Goal: Task Accomplishment & Management: Complete application form

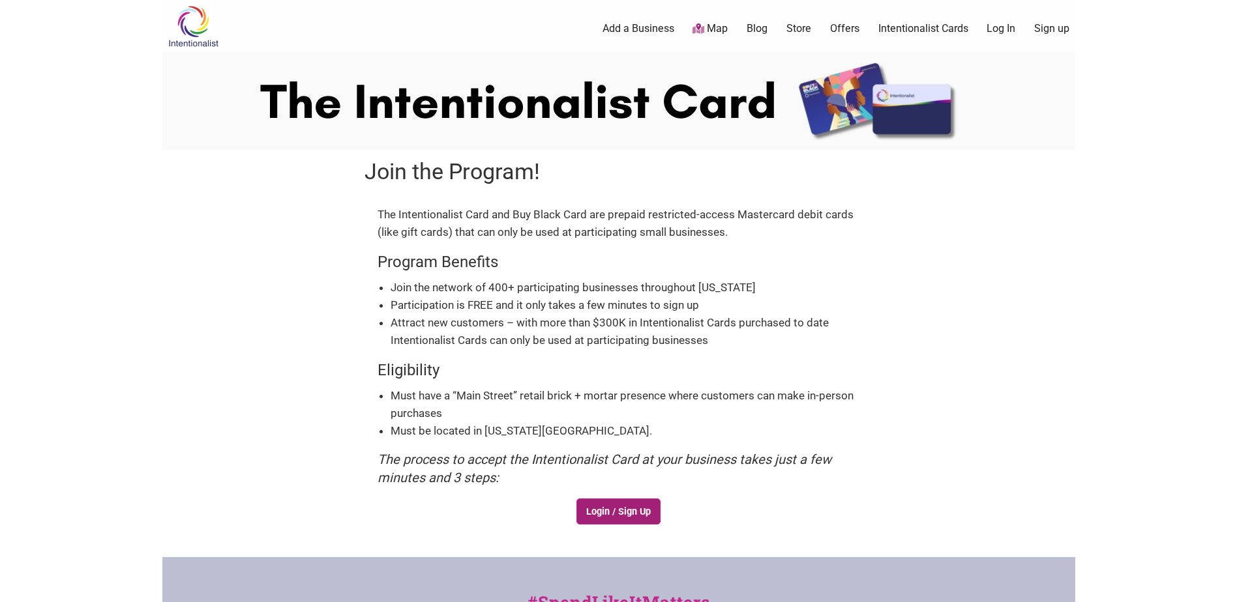
click at [630, 508] on link "Login / Sign Up" at bounding box center [618, 512] width 85 height 26
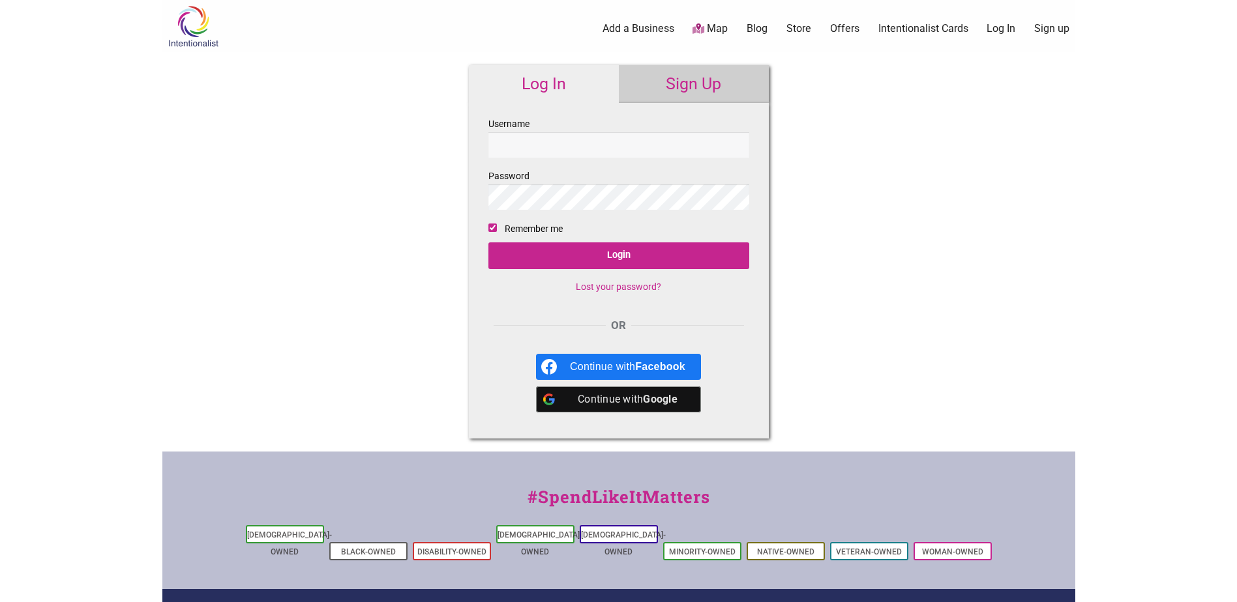
click at [540, 151] on input "Username" at bounding box center [618, 144] width 261 height 25
type input "arepavenezuelan@gmail.com"
click at [672, 250] on input "Login" at bounding box center [618, 256] width 261 height 27
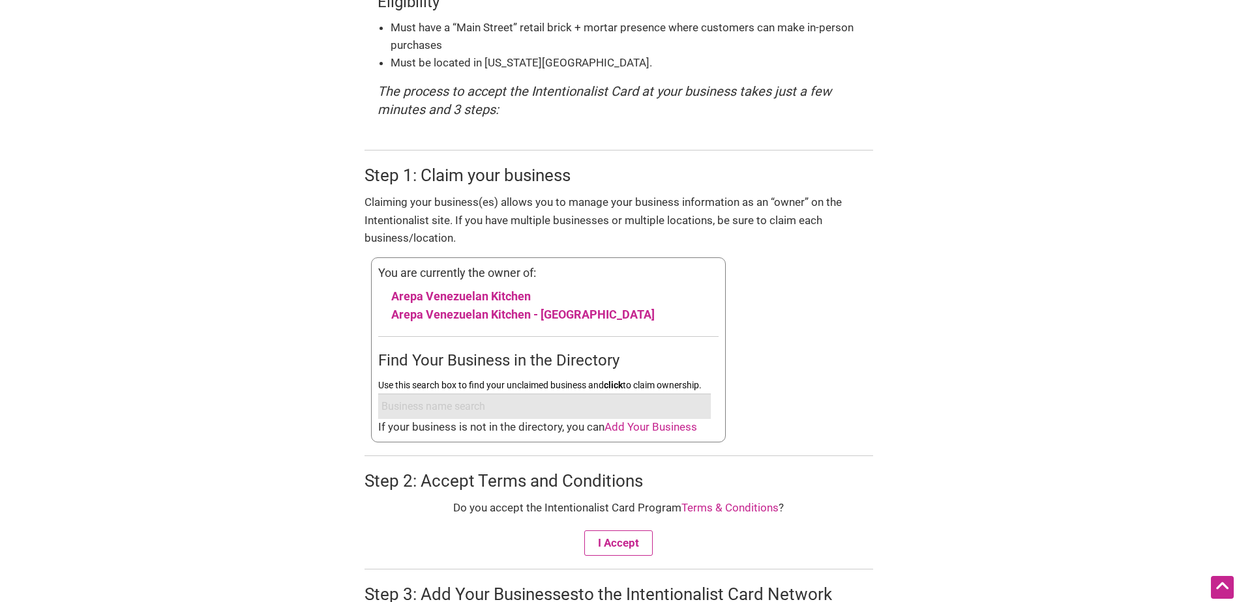
scroll to position [391, 0]
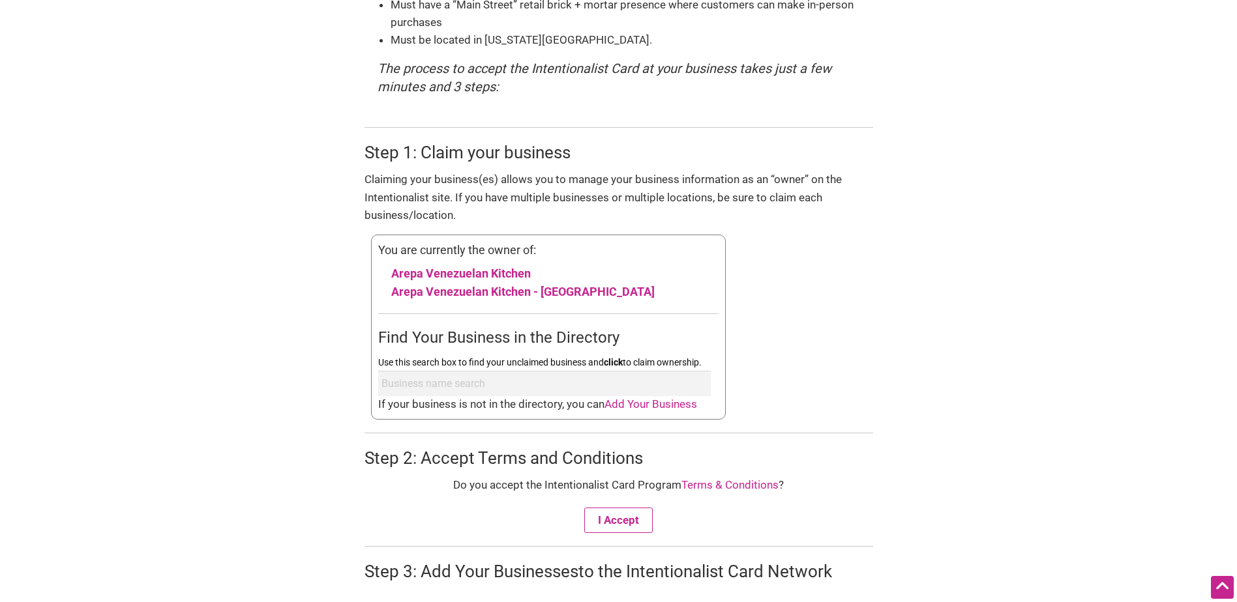
click at [837, 436] on div "Step 2: Accept Terms and Conditions Do you accept the Intentionalist Card Progr…" at bounding box center [618, 483] width 509 height 100
click at [614, 524] on button "I Accept" at bounding box center [618, 520] width 68 height 25
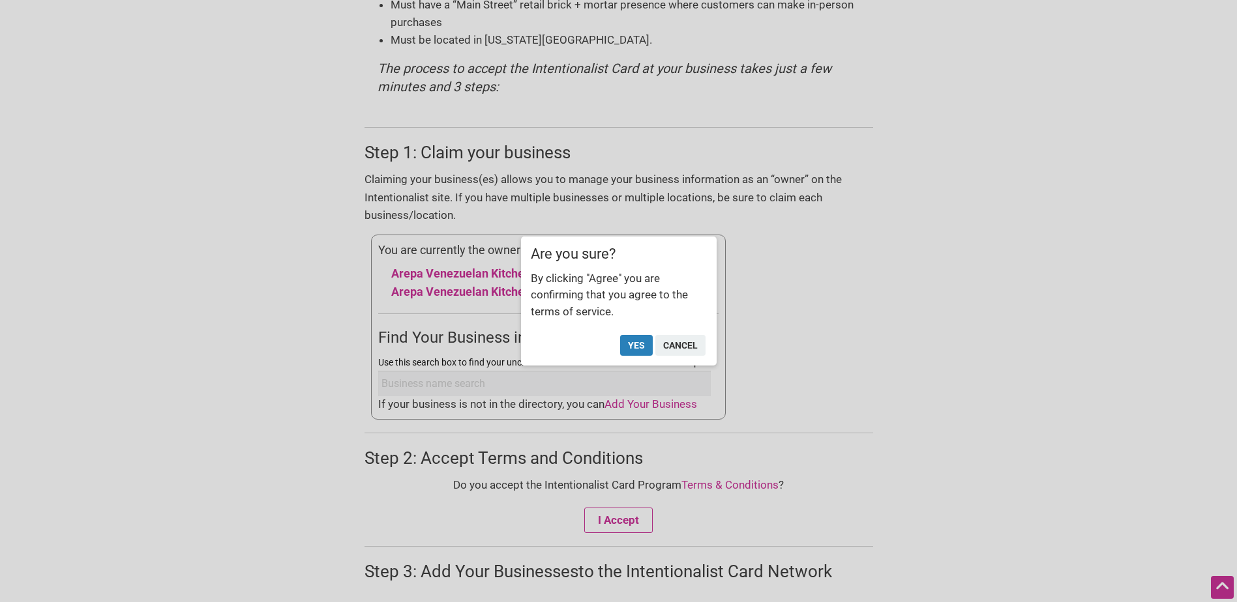
click at [630, 340] on button "Yes" at bounding box center [636, 345] width 33 height 21
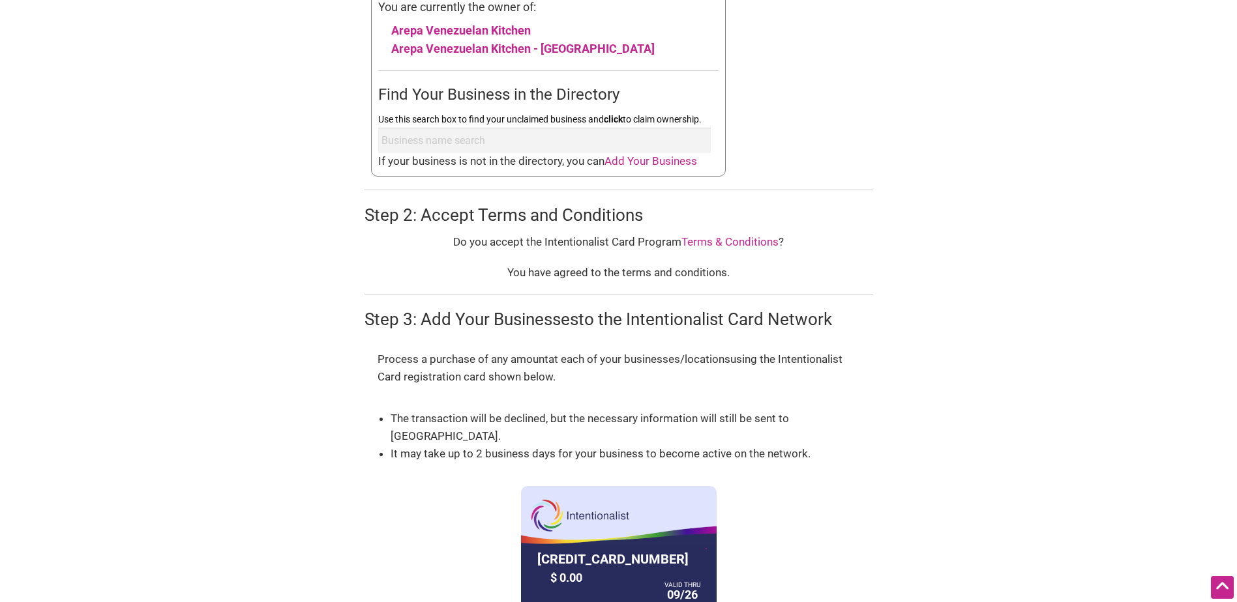
scroll to position [895, 0]
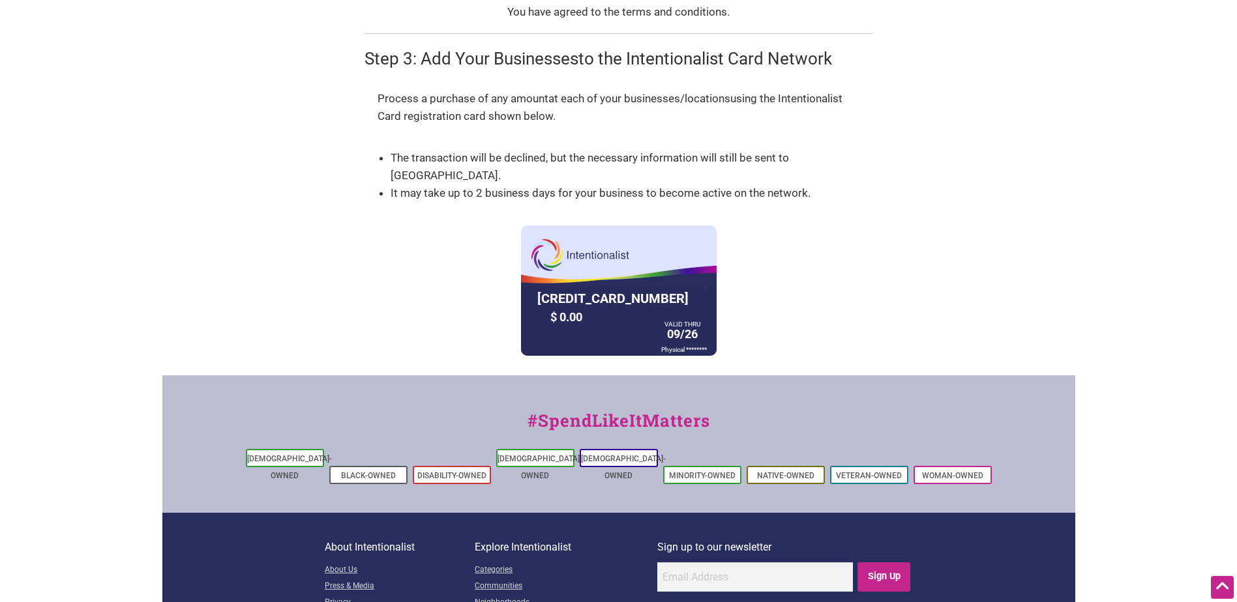
click at [585, 284] on div at bounding box center [619, 320] width 196 height 72
click at [522, 143] on div "Process a purchase of any amount at each of your businesses/locations using the…" at bounding box center [618, 223] width 509 height 292
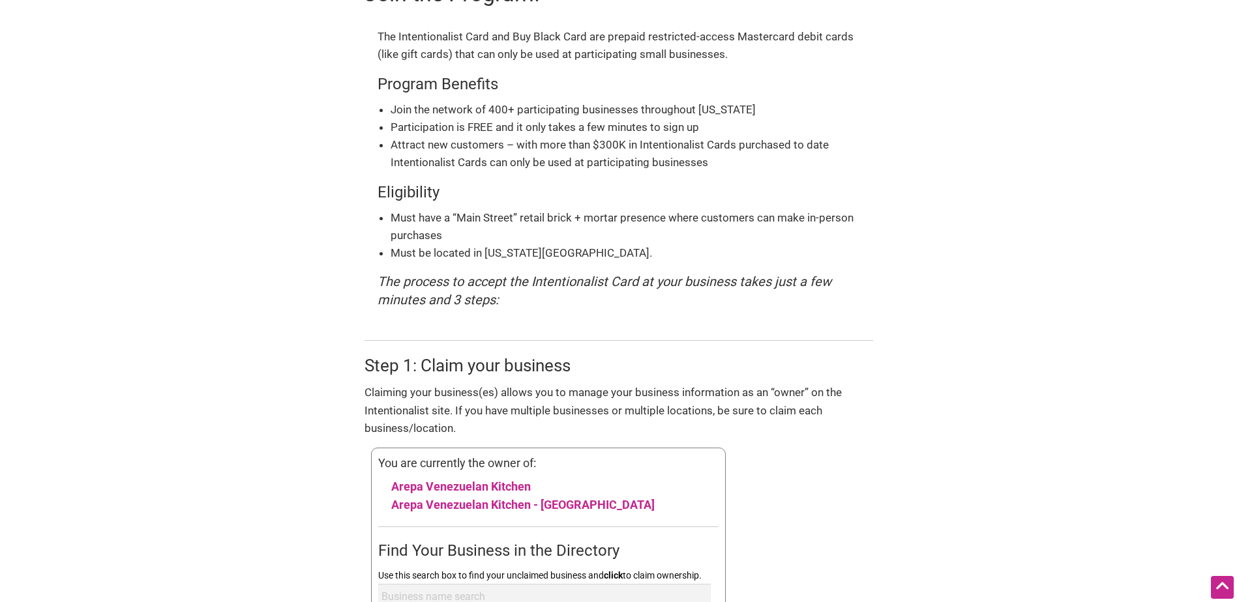
scroll to position [0, 0]
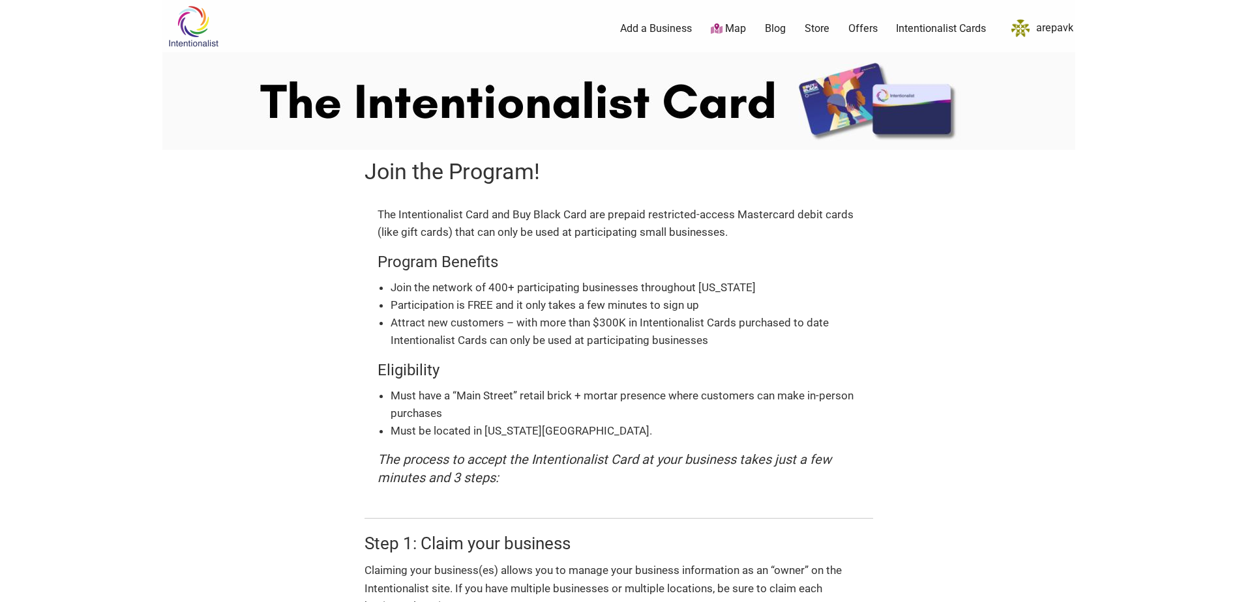
click at [940, 27] on link "Intentionalist Cards" at bounding box center [941, 29] width 90 height 14
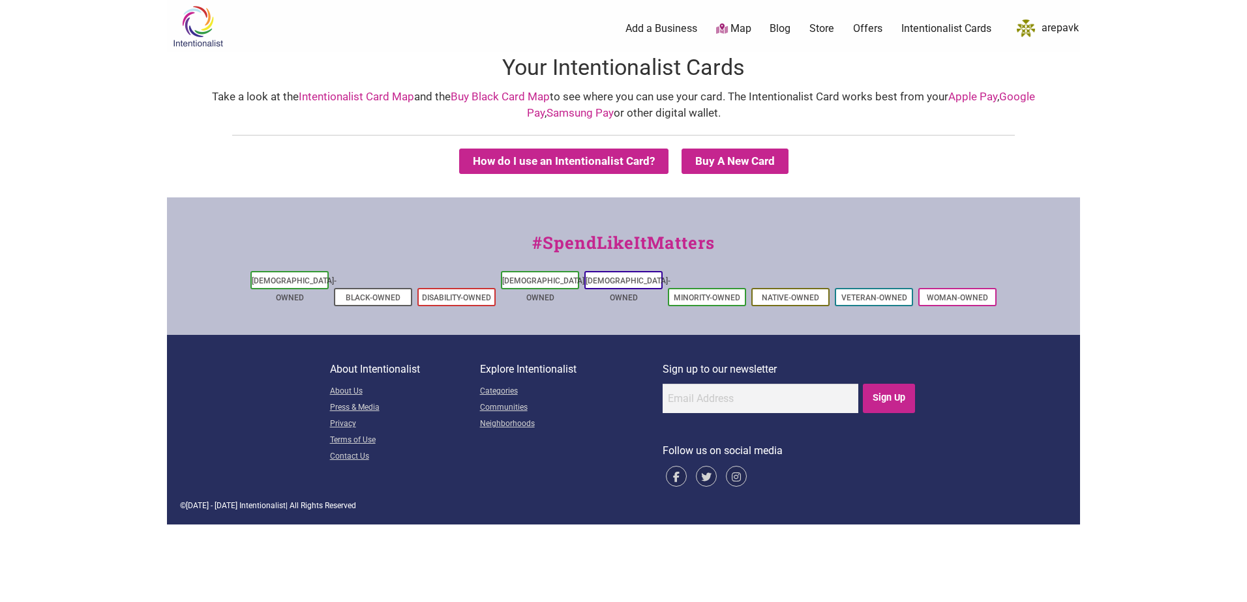
click at [1058, 28] on link "arepavk" at bounding box center [1044, 28] width 68 height 23
click at [1060, 28] on link "arepavk" at bounding box center [1044, 28] width 68 height 23
click at [818, 27] on link "Store" at bounding box center [821, 29] width 25 height 14
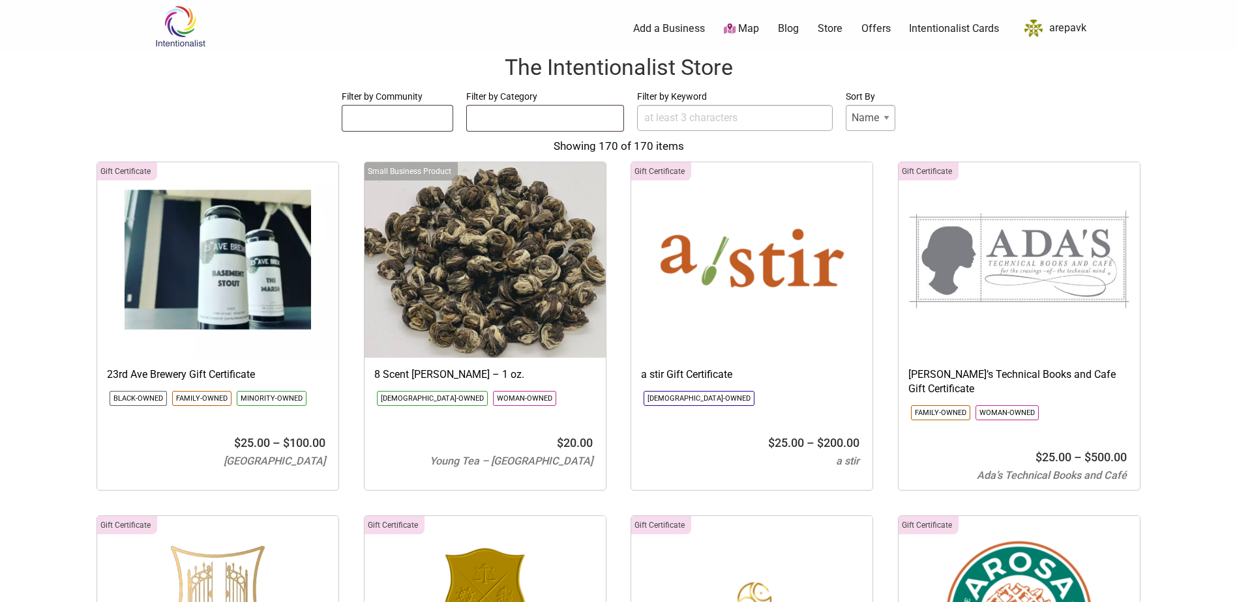
select select
click at [975, 29] on link "Intentionalist Cards" at bounding box center [954, 29] width 90 height 14
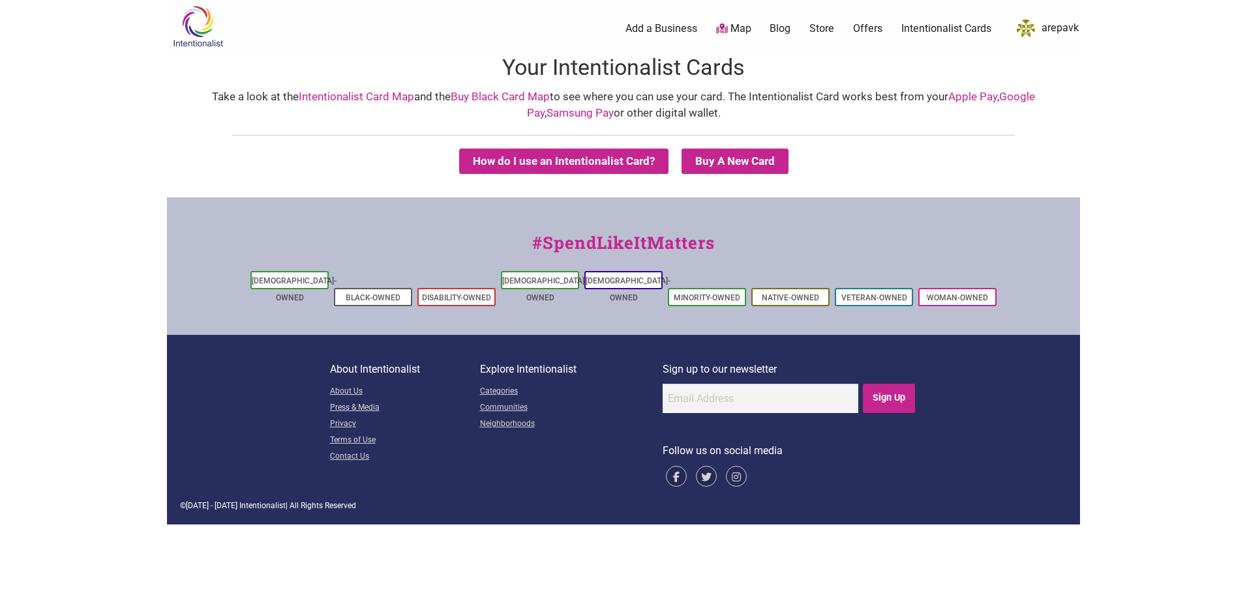
click at [1065, 27] on link "arepavk" at bounding box center [1044, 28] width 68 height 23
click at [1037, 25] on link "arepavk" at bounding box center [1044, 28] width 68 height 23
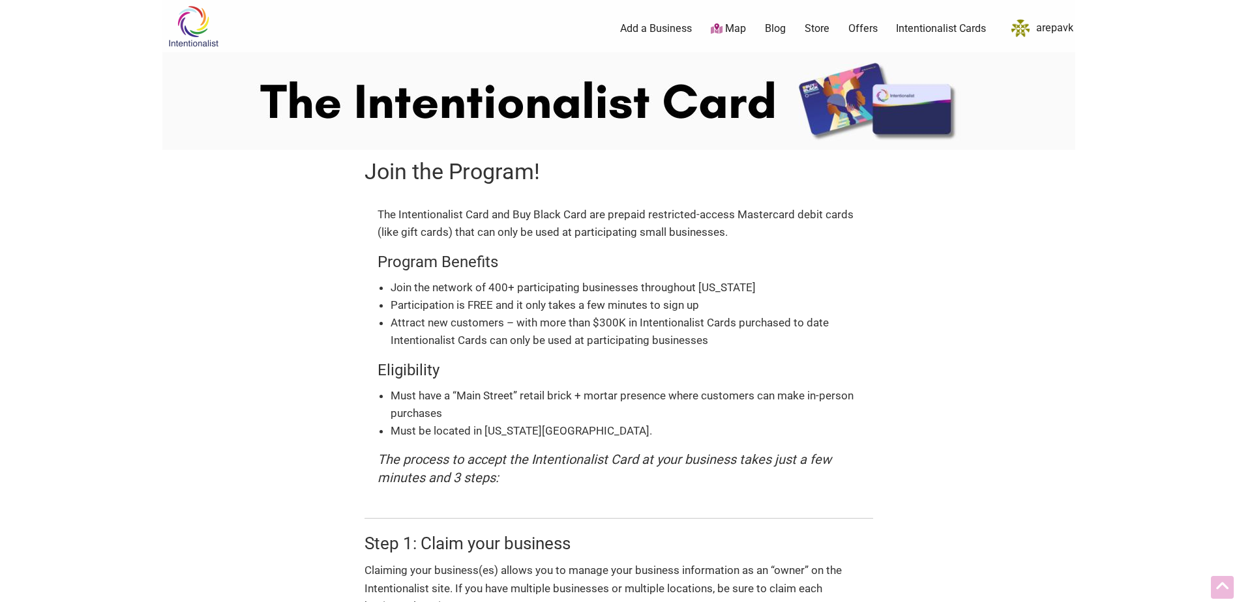
scroll to position [388, 0]
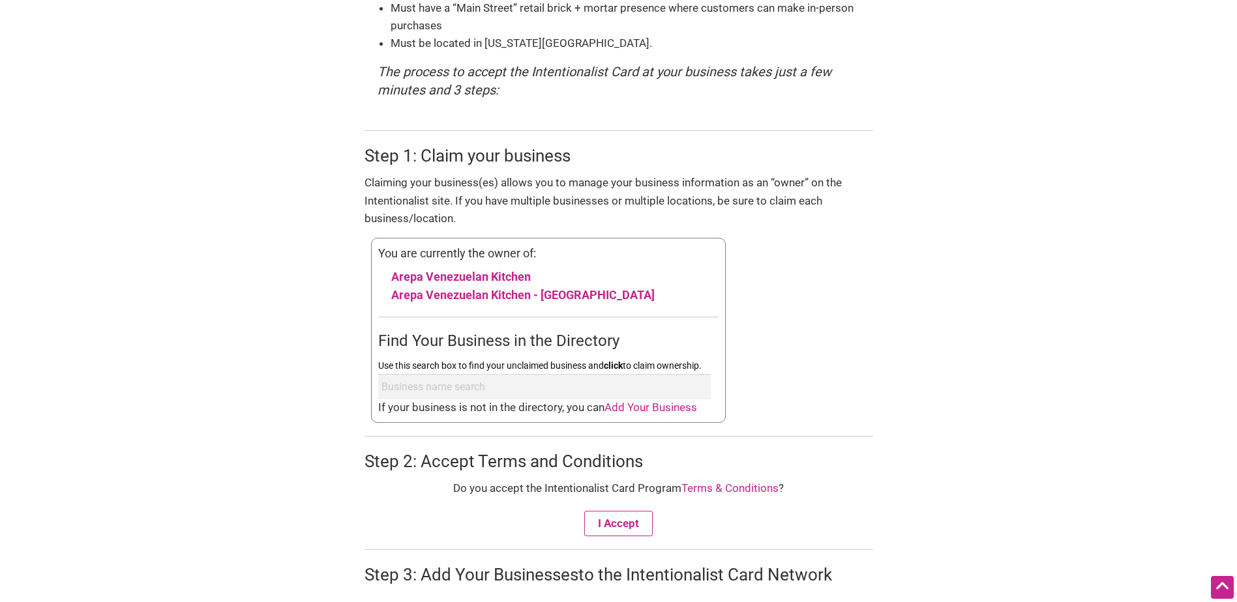
click at [491, 387] on input "Use this search box to find your unclaimed business and click to claim ownershi…" at bounding box center [544, 386] width 333 height 25
click at [519, 277] on link "Arepa Venezuelan Kitchen" at bounding box center [461, 277] width 140 height 14
click at [537, 293] on link "Arepa Venezuelan Kitchen - [GEOGRAPHIC_DATA]" at bounding box center [522, 295] width 263 height 14
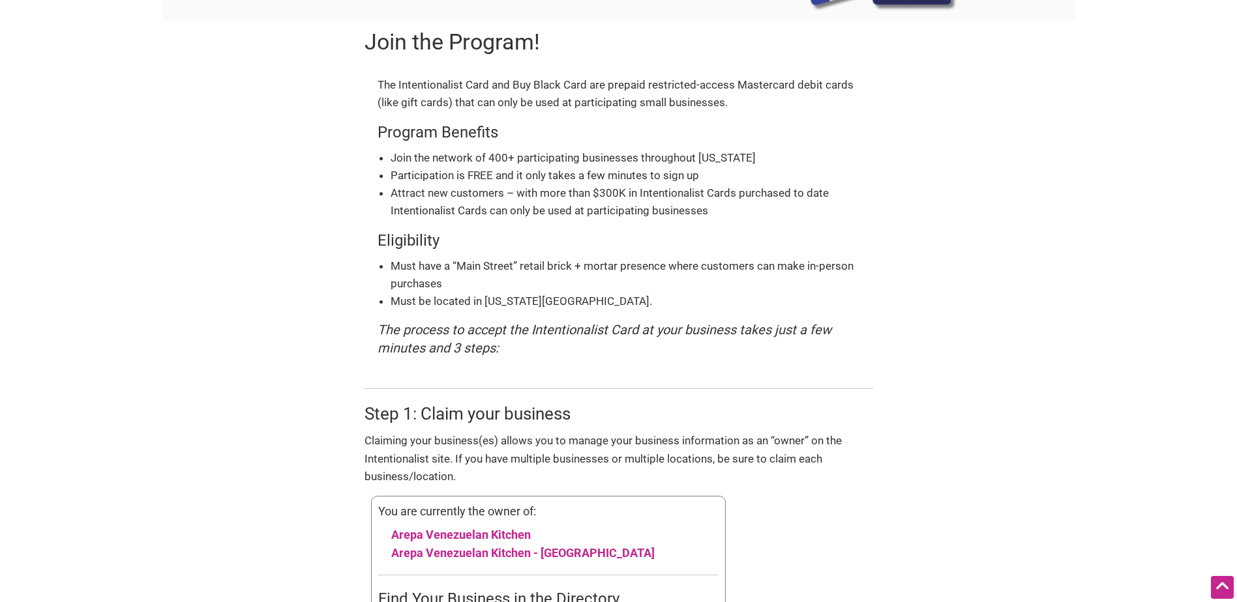
scroll to position [0, 0]
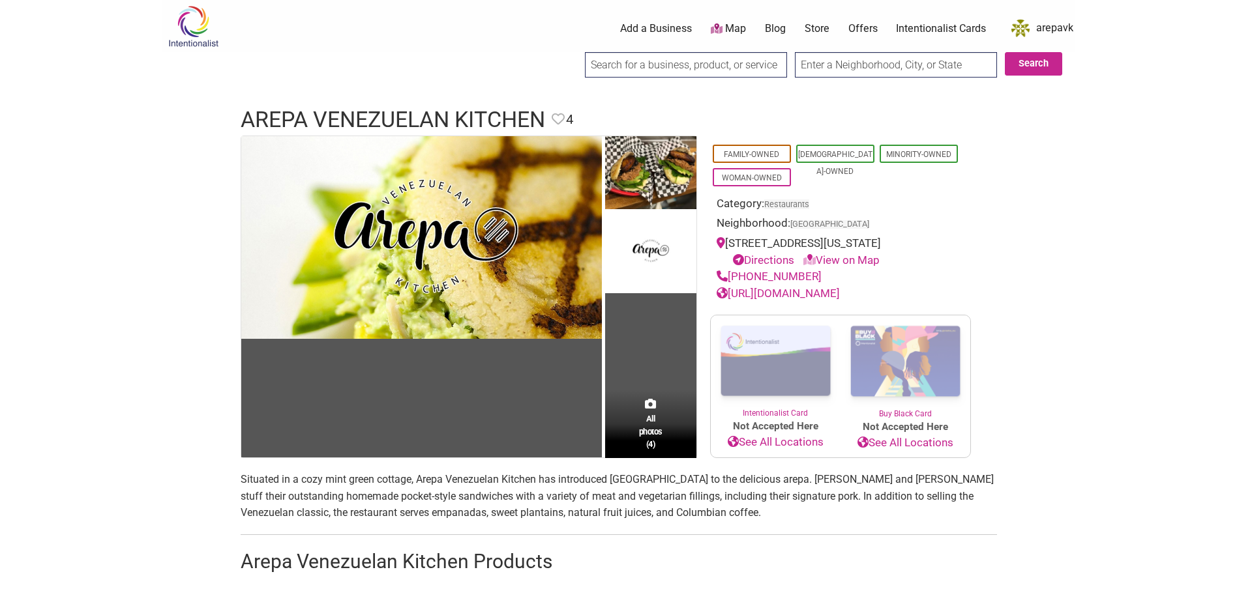
click at [1044, 29] on link "arepavk" at bounding box center [1039, 28] width 68 height 23
click at [1021, 30] on img at bounding box center [1020, 29] width 18 height 18
click at [1022, 31] on img at bounding box center [1020, 29] width 18 height 18
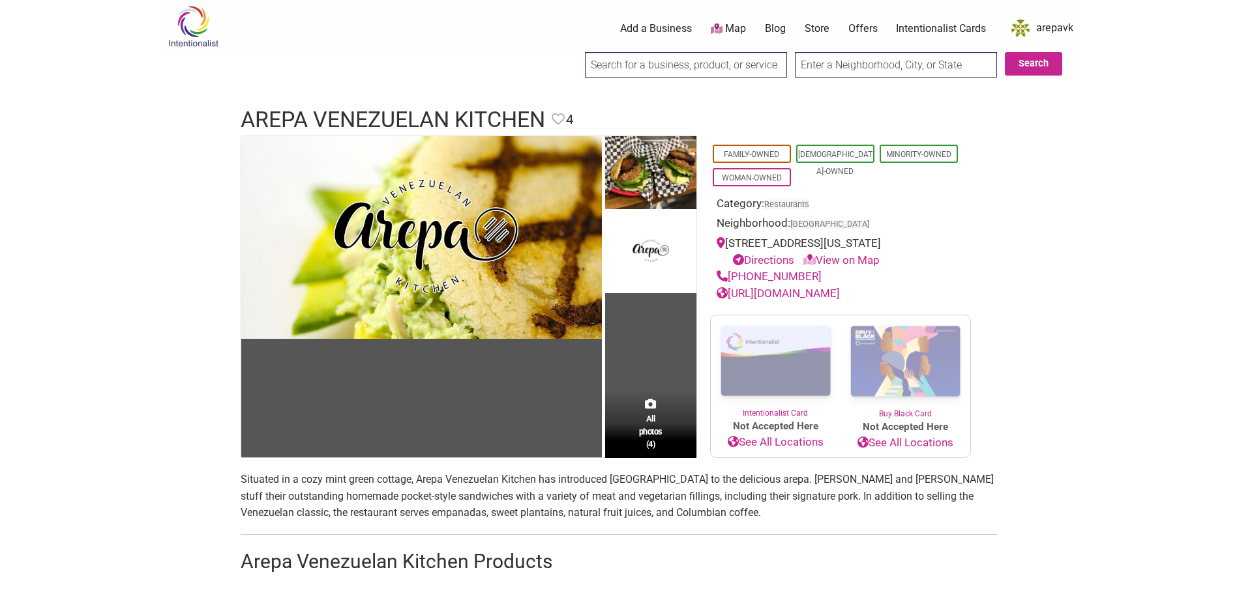
click at [1052, 26] on link "arepavk" at bounding box center [1039, 28] width 68 height 23
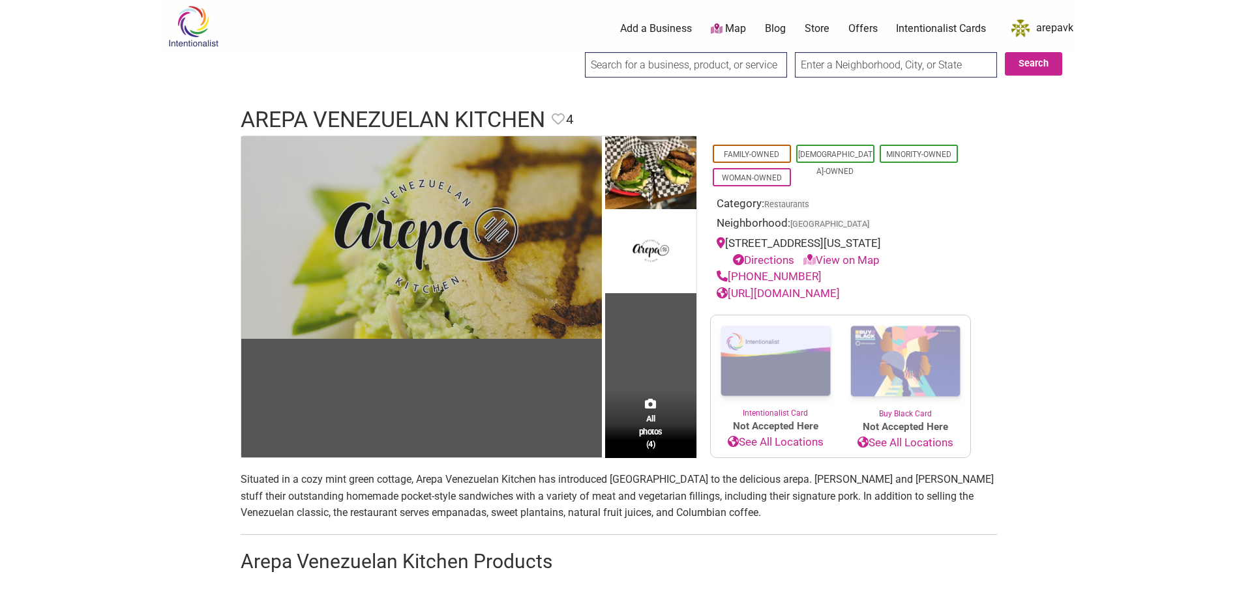
click at [457, 171] on img at bounding box center [421, 237] width 361 height 203
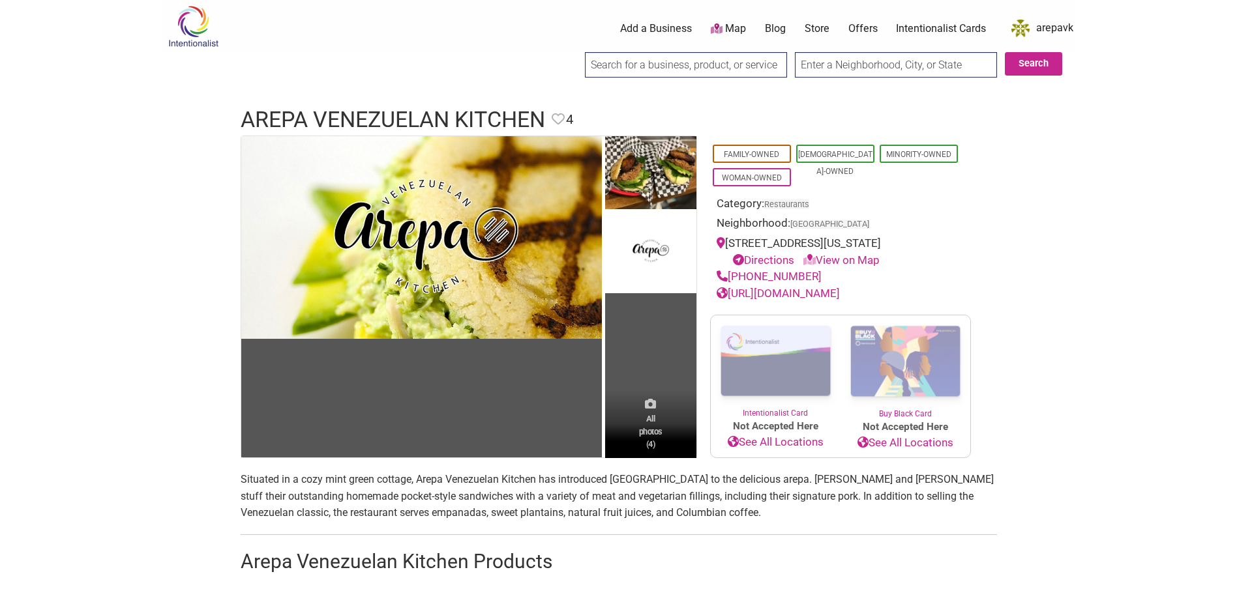
drag, startPoint x: 662, startPoint y: 415, endPoint x: 653, endPoint y: 439, distance: 25.6
click at [661, 415] on span "All photos (4)" at bounding box center [650, 431] width 23 height 37
click at [637, 266] on img at bounding box center [650, 253] width 91 height 81
click at [1054, 28] on link "arepavk" at bounding box center [1039, 28] width 68 height 23
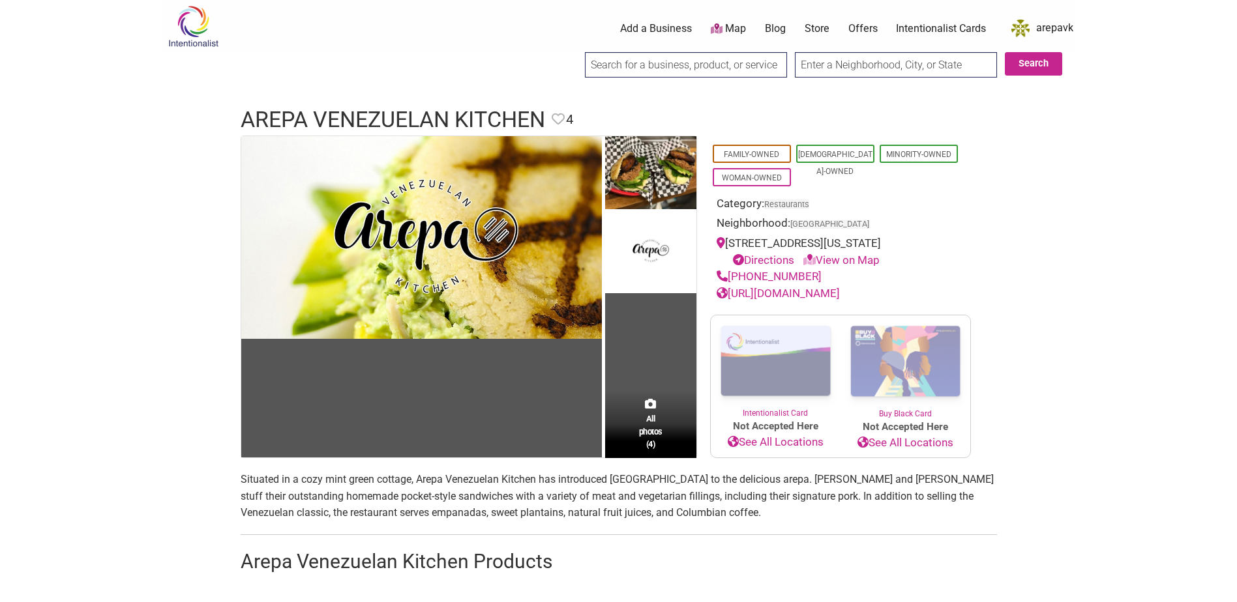
click at [1054, 28] on link "arepavk" at bounding box center [1039, 28] width 68 height 23
click at [1016, 27] on img at bounding box center [1020, 29] width 18 height 18
click at [1015, 27] on img at bounding box center [1020, 29] width 18 height 18
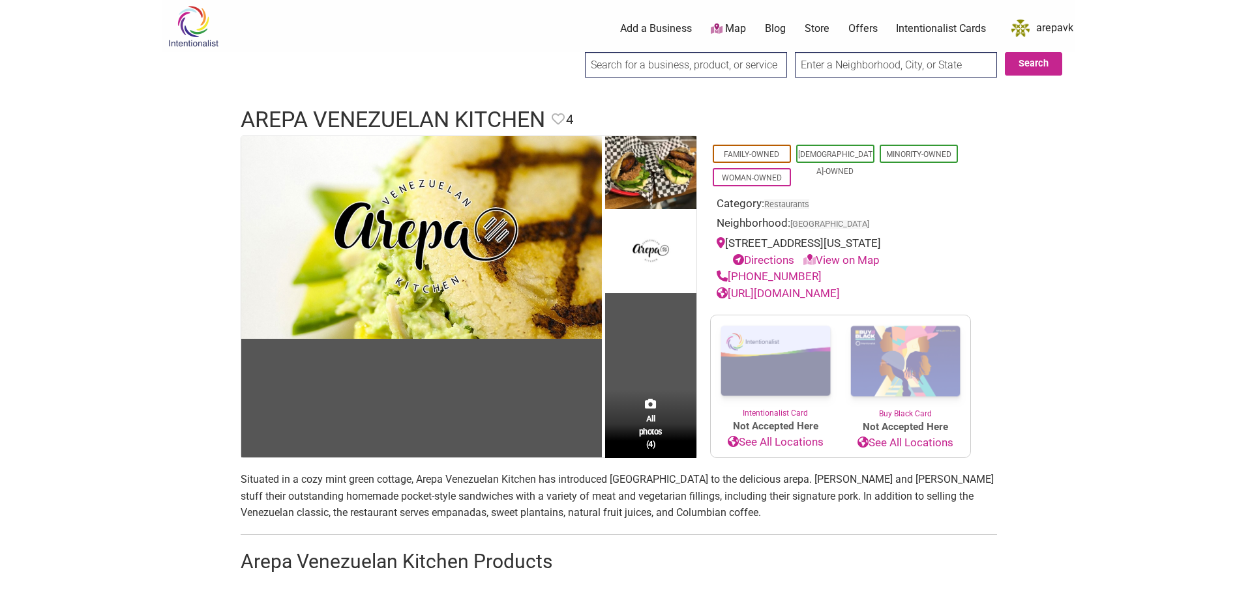
click at [1015, 27] on img at bounding box center [1020, 29] width 18 height 18
click at [1013, 27] on img at bounding box center [1020, 29] width 18 height 18
click at [1009, 29] on link "arepavk" at bounding box center [1039, 28] width 68 height 23
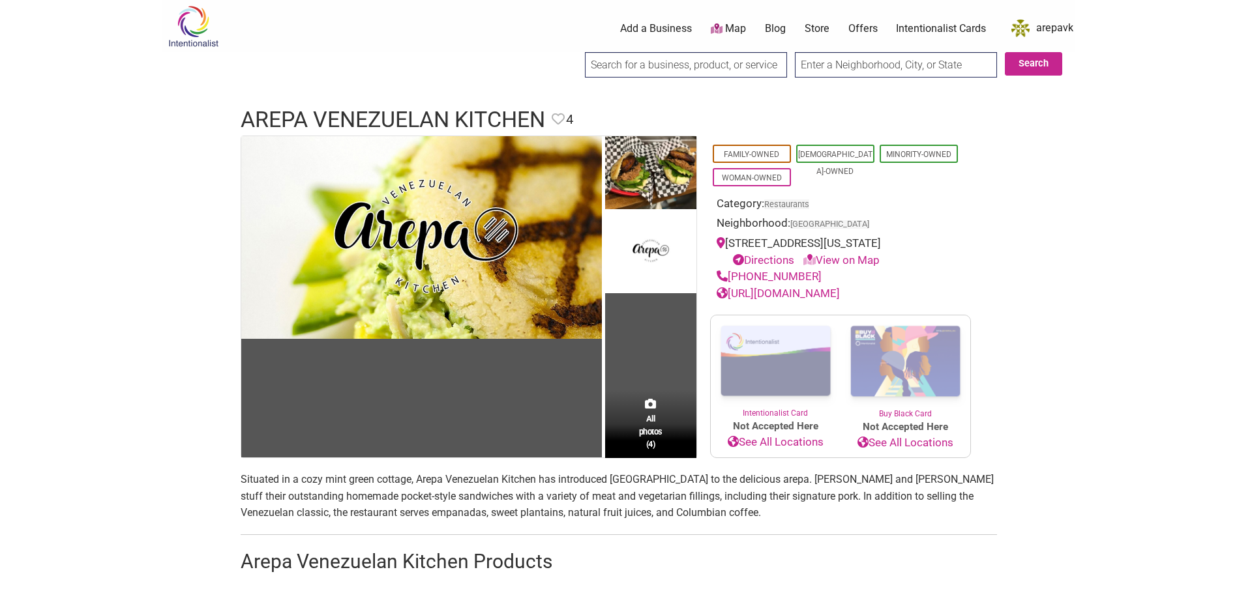
click at [818, 27] on link "Store" at bounding box center [817, 29] width 25 height 14
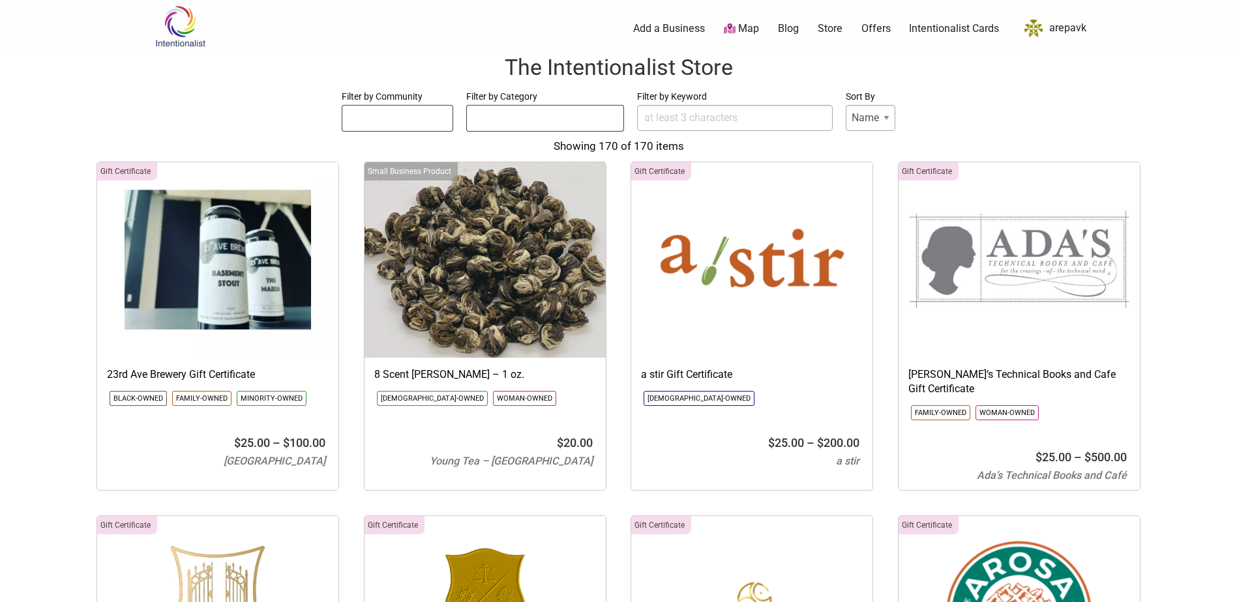
select select
click at [874, 27] on link "Offers" at bounding box center [875, 29] width 29 height 14
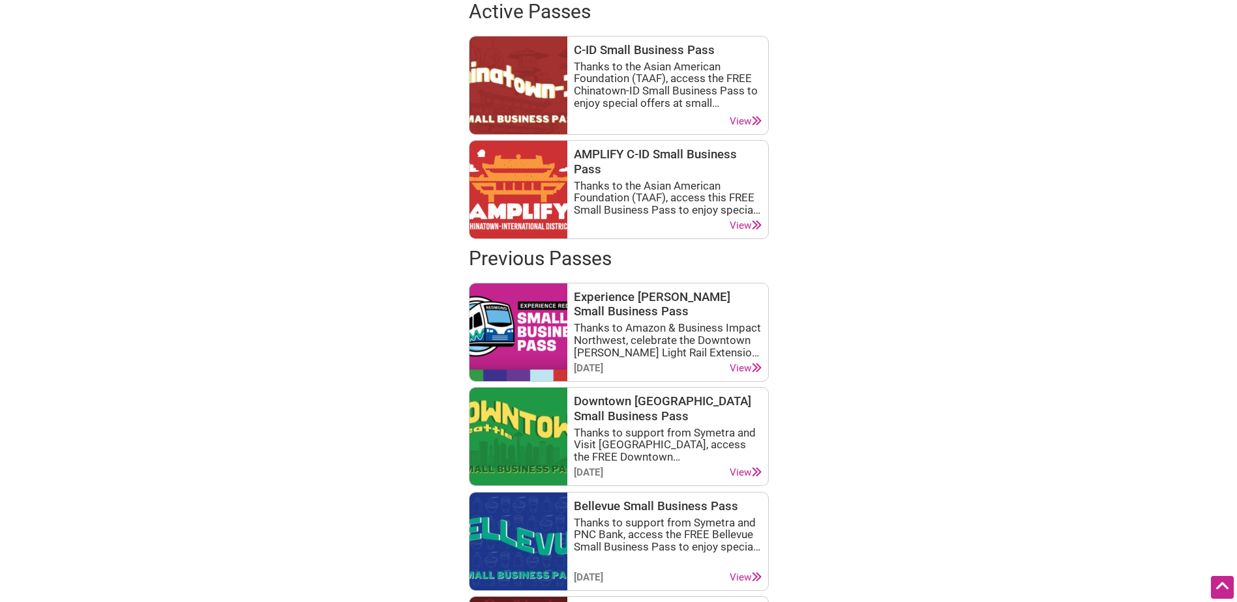
scroll to position [583, 0]
